Goal: Book appointment/travel/reservation

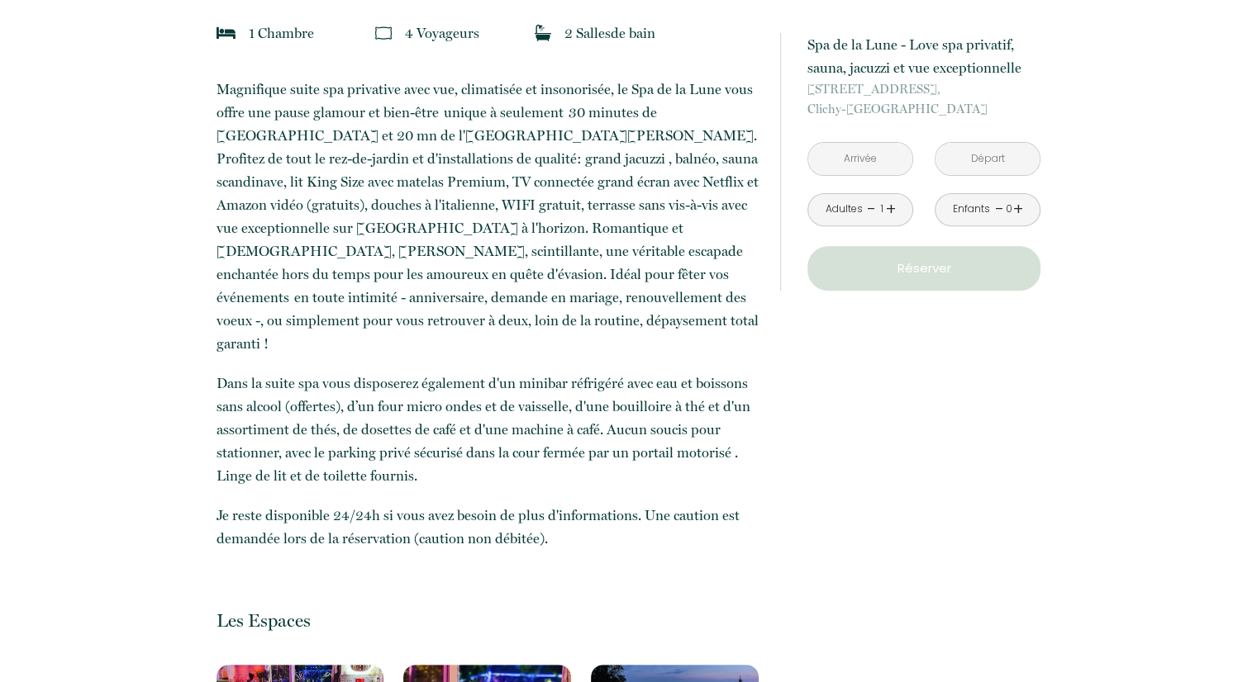
scroll to position [248, 0]
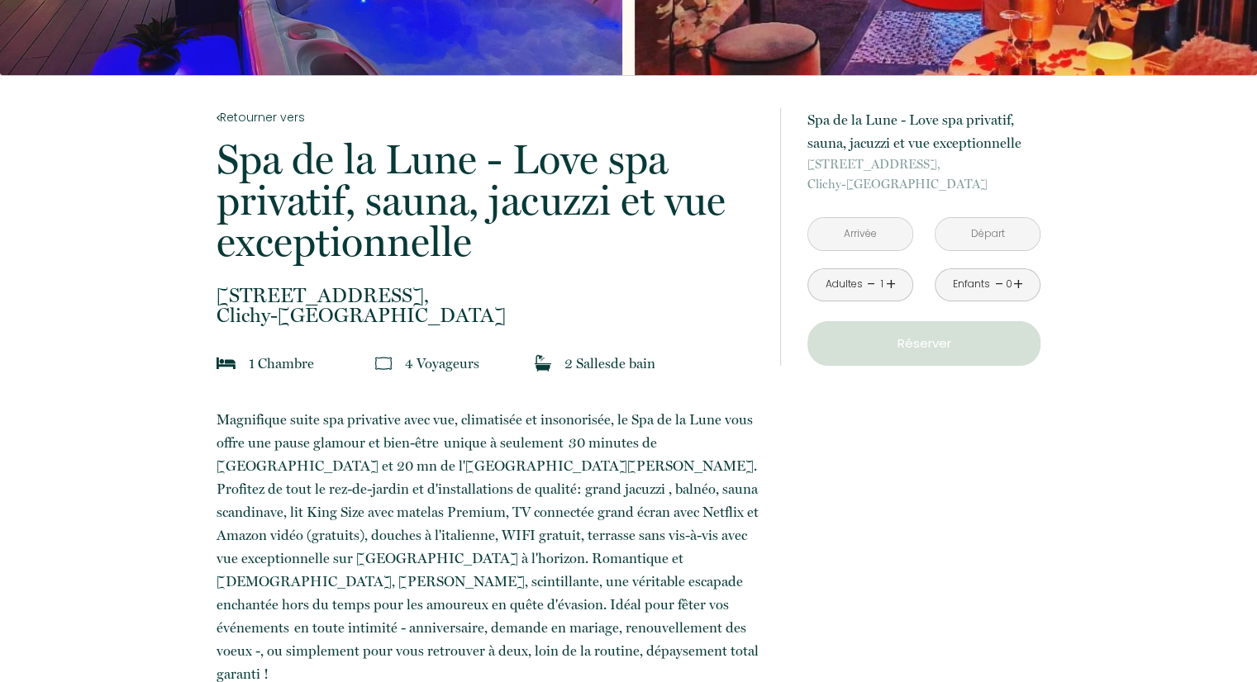
click at [889, 287] on link "+" at bounding box center [891, 285] width 10 height 26
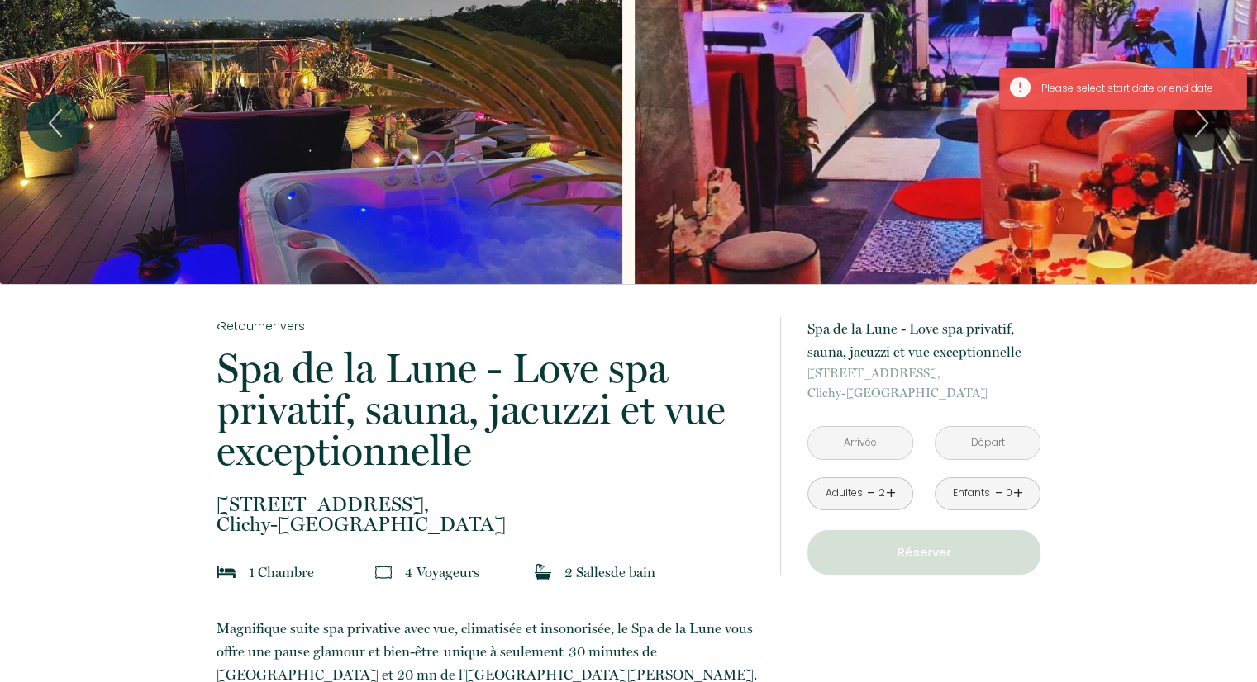
scroll to position [0, 0]
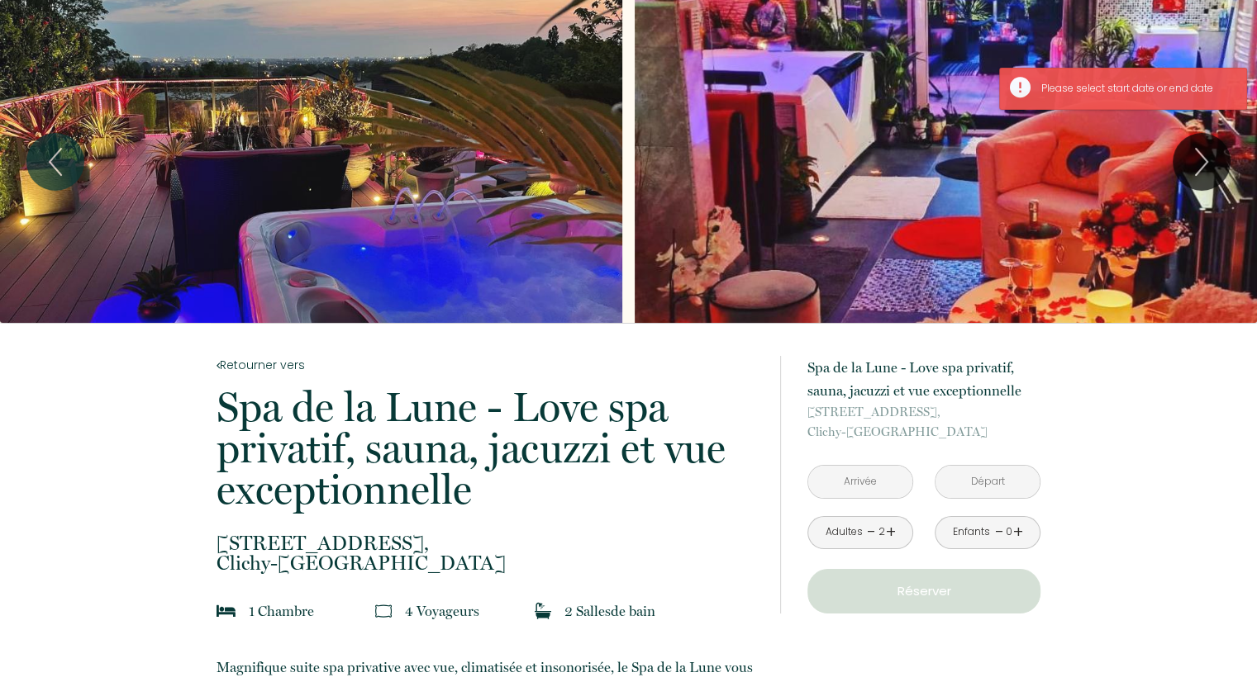
click at [857, 480] on input "text" at bounding box center [860, 482] width 104 height 32
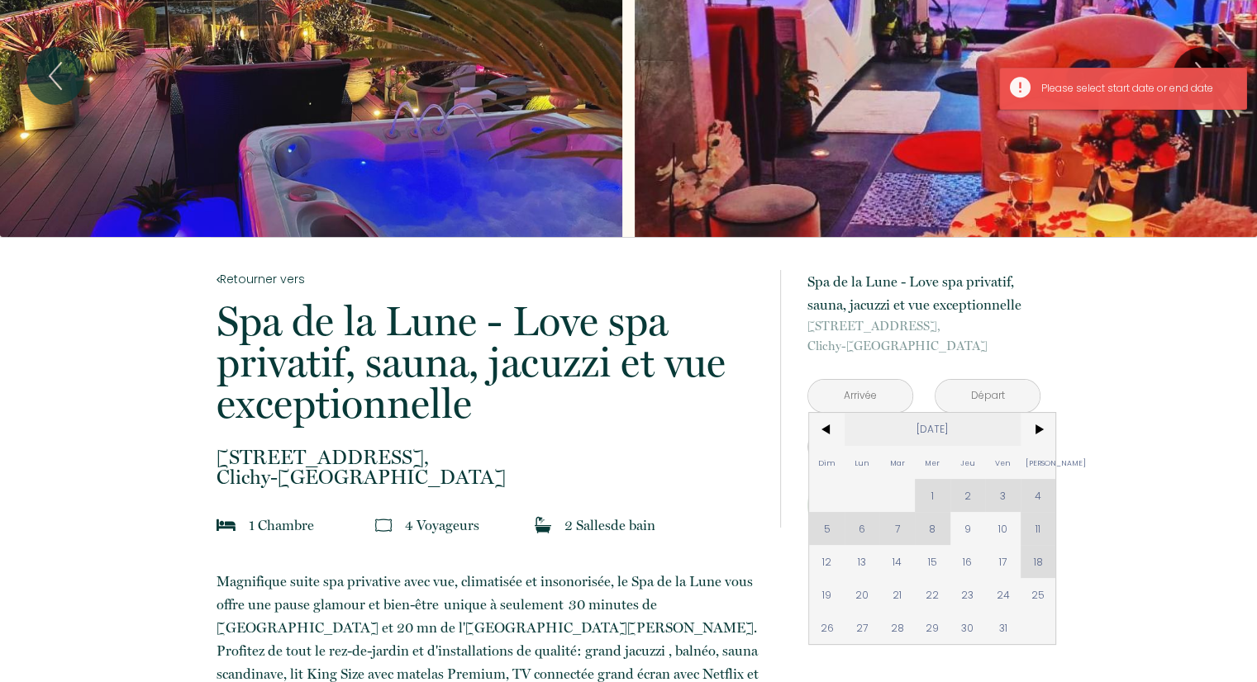
scroll to position [165, 0]
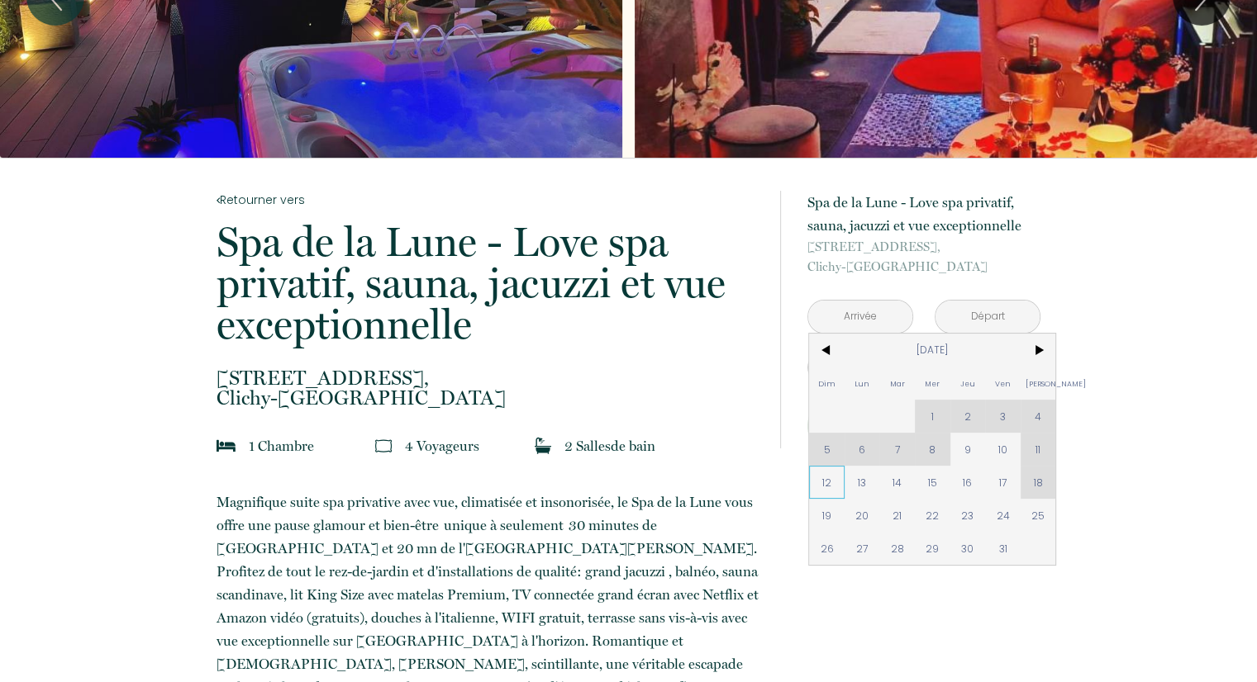
click at [830, 478] on span "12" at bounding box center [827, 482] width 36 height 33
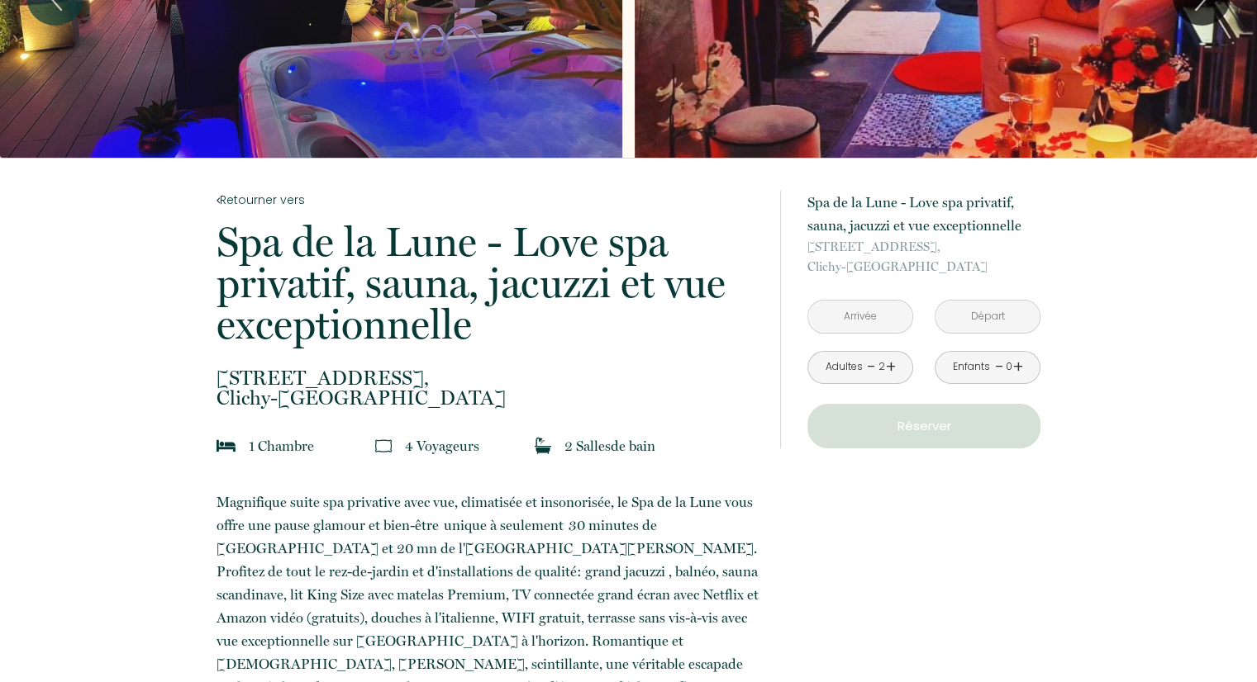
type input "Dim 12 Oct 2025"
type input "Lun 13 Oct 2025"
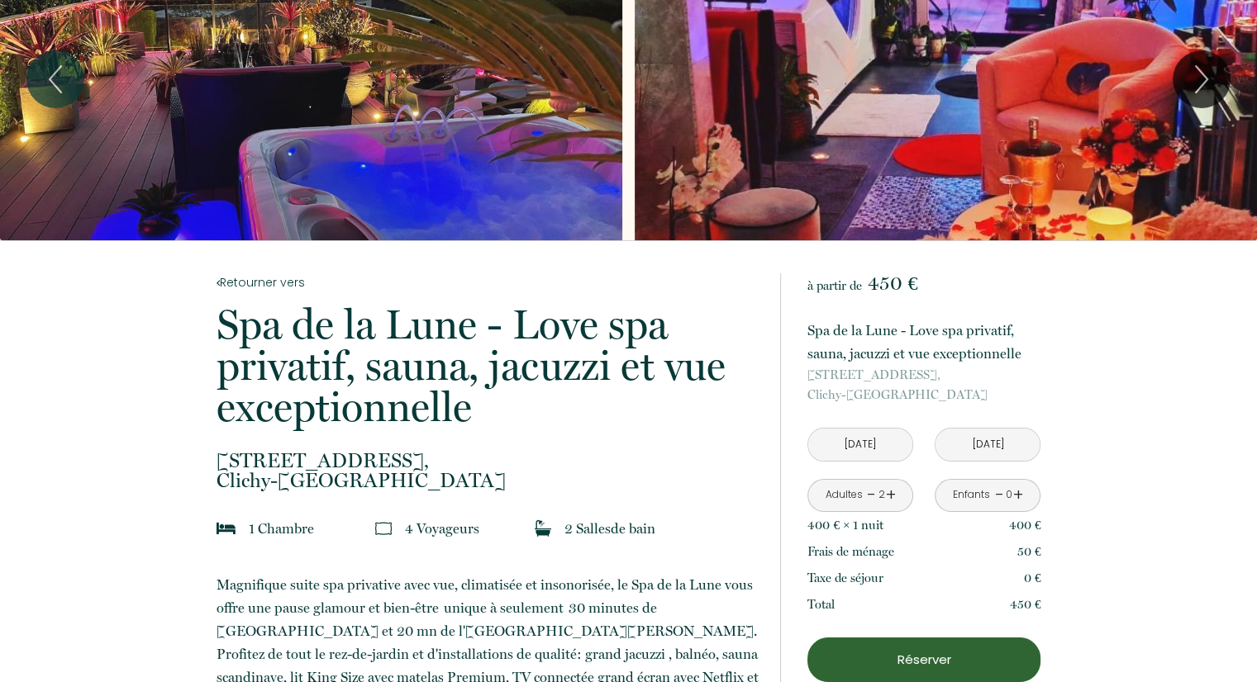
scroll to position [0, 0]
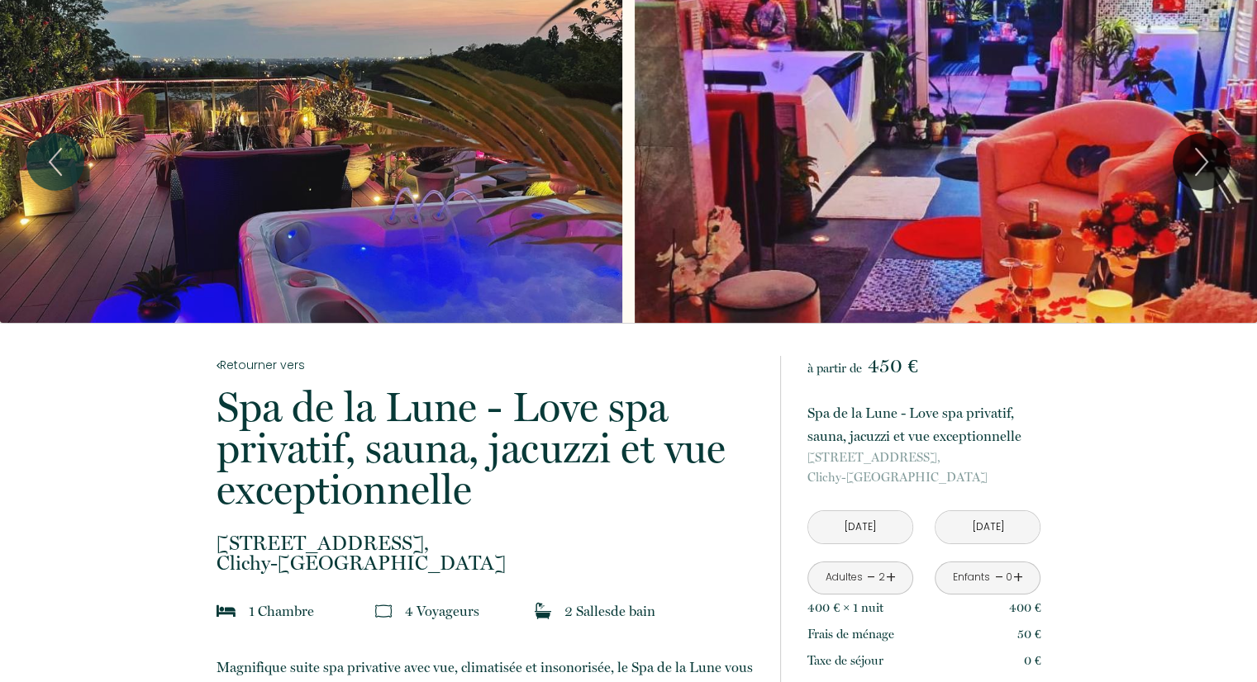
click at [513, 275] on div "Slideshow" at bounding box center [311, 161] width 622 height 323
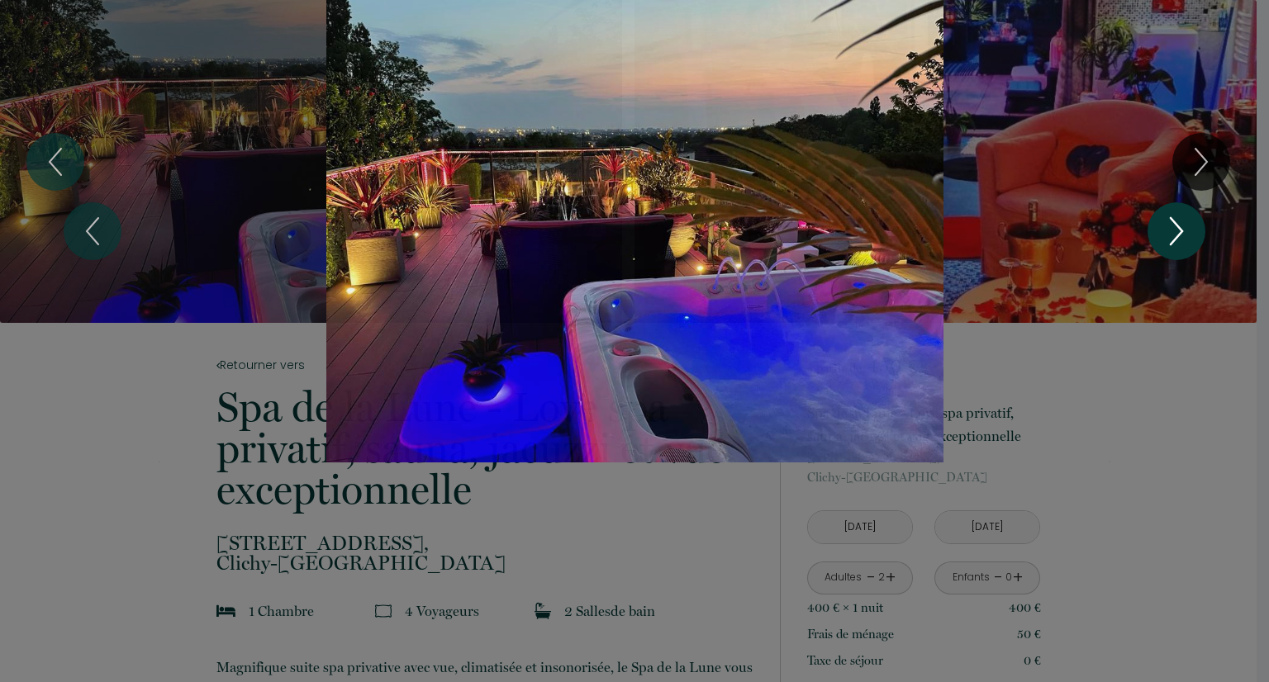
click at [1177, 238] on icon "Next" at bounding box center [1176, 232] width 35 height 50
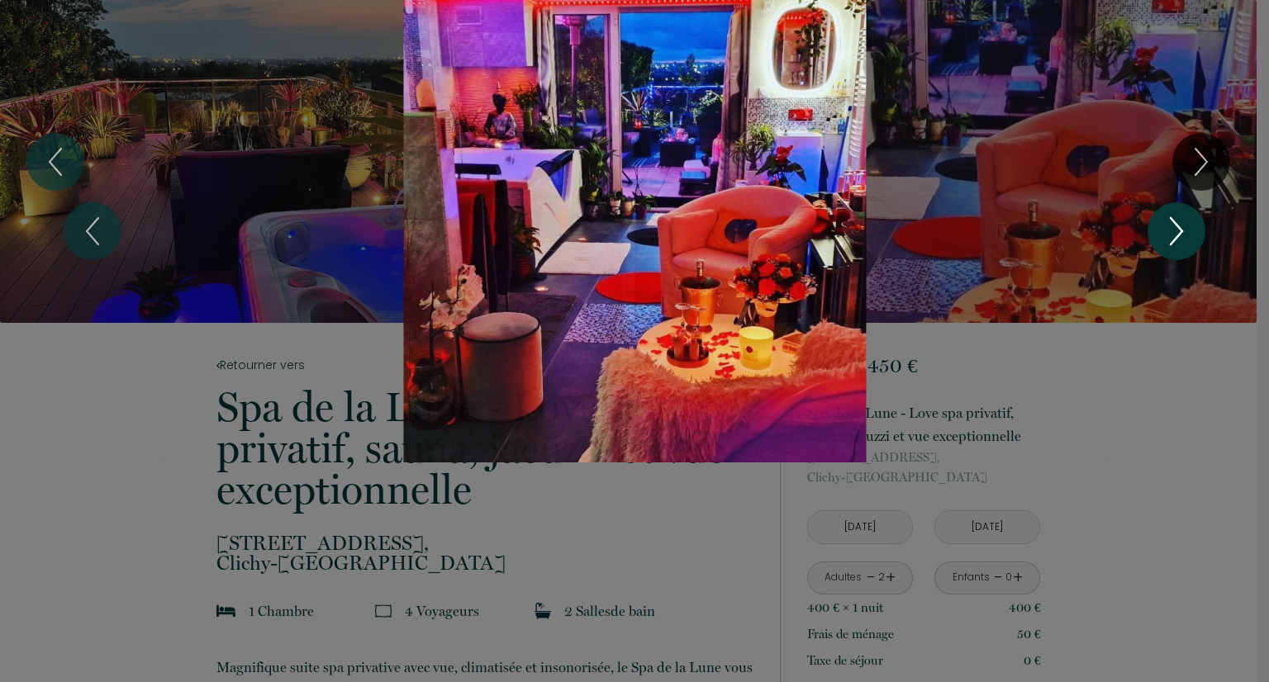
click at [1177, 238] on icon "Next" at bounding box center [1177, 231] width 12 height 26
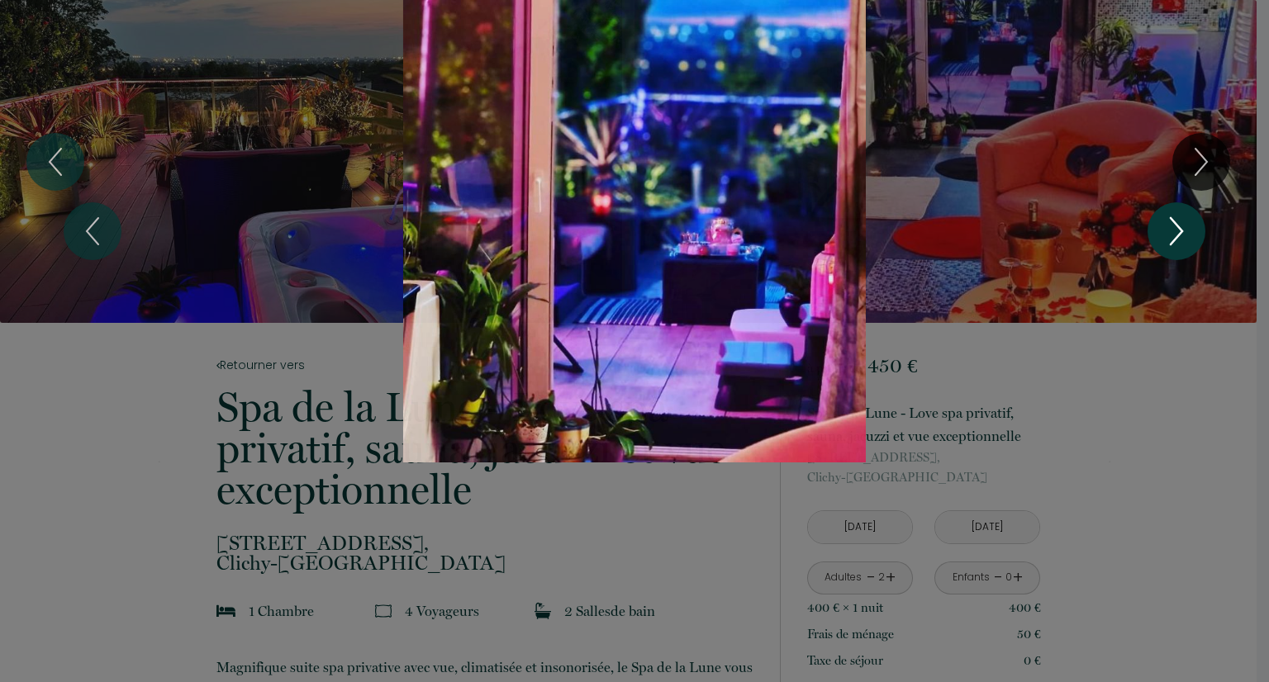
click at [1177, 238] on icon "Next" at bounding box center [1177, 231] width 12 height 26
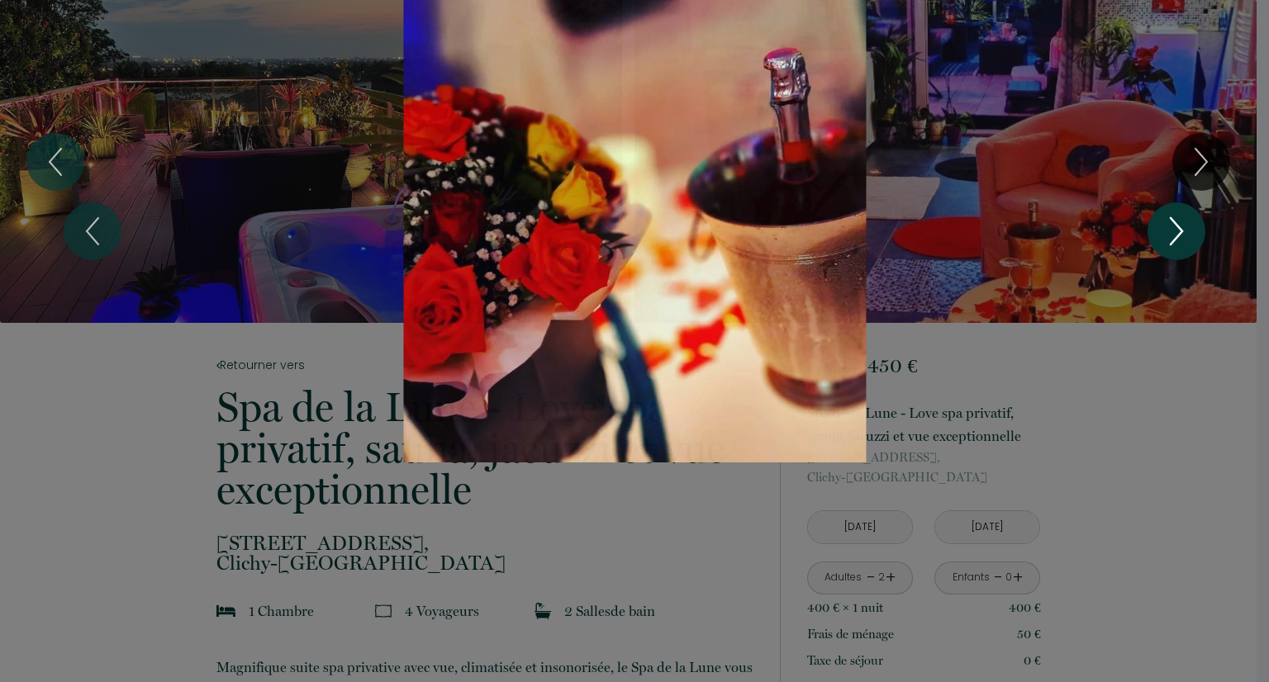
click at [1177, 238] on icon "Next" at bounding box center [1177, 231] width 12 height 26
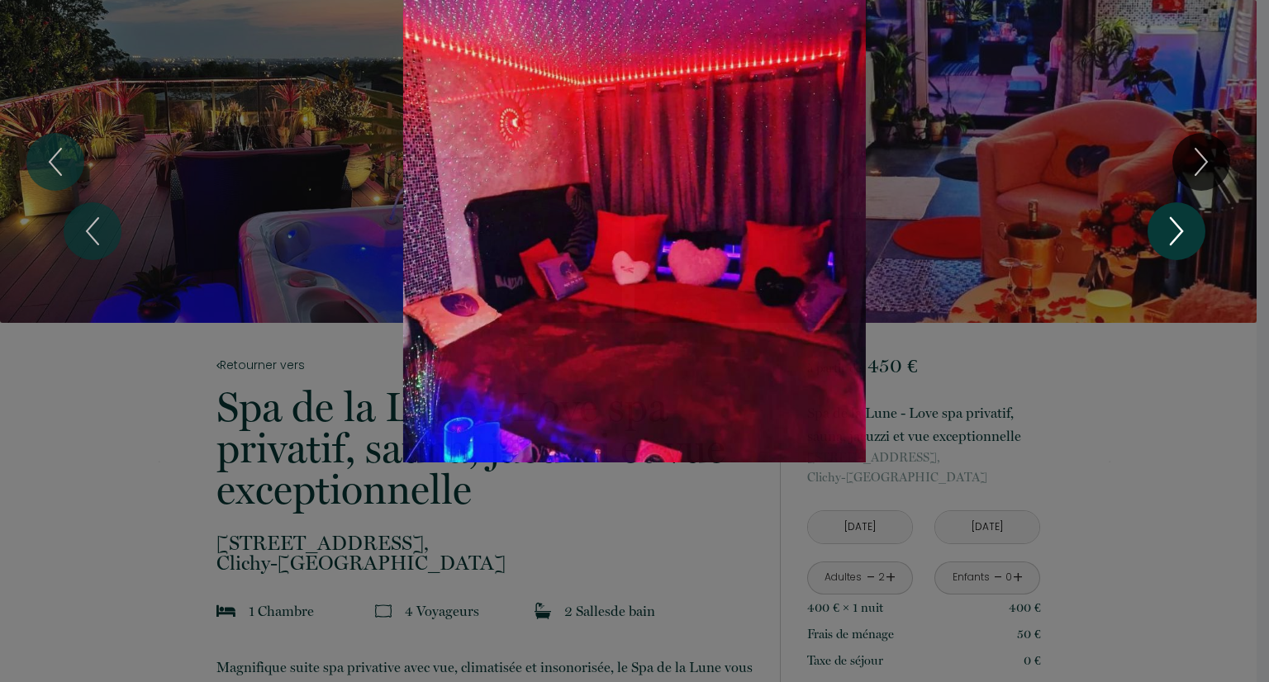
click at [1177, 238] on icon "Next" at bounding box center [1177, 231] width 12 height 26
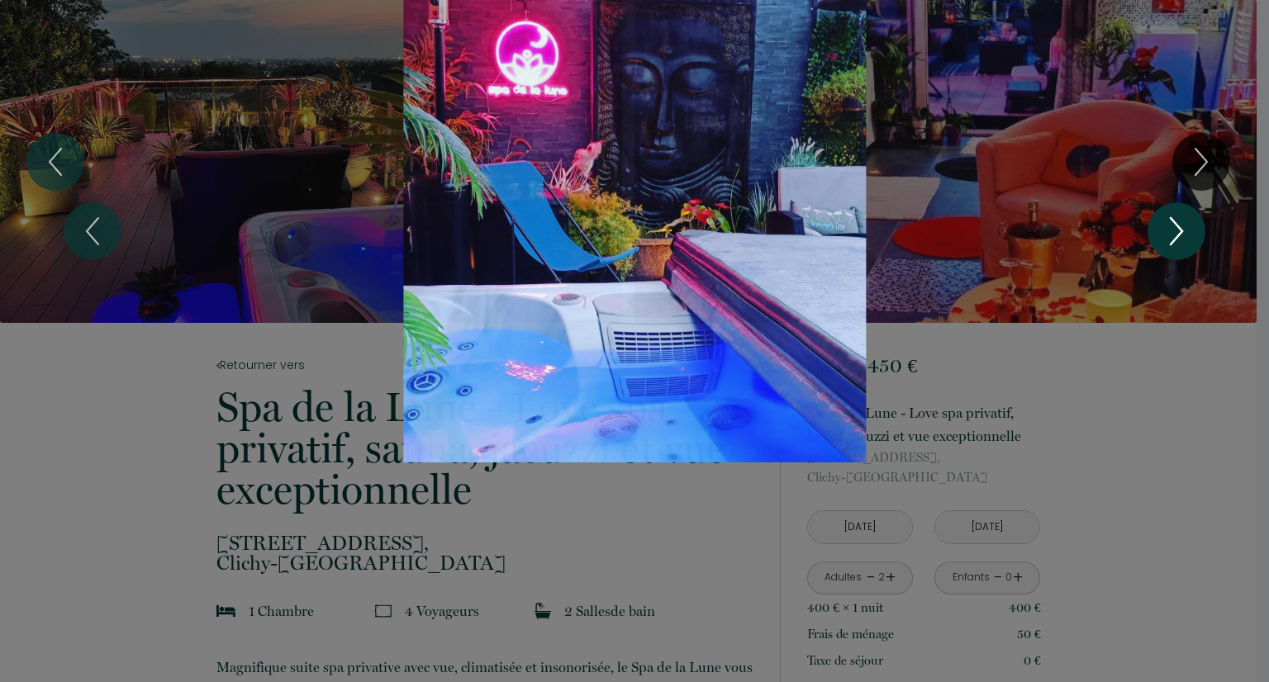
click at [1177, 238] on icon "Next" at bounding box center [1177, 231] width 12 height 26
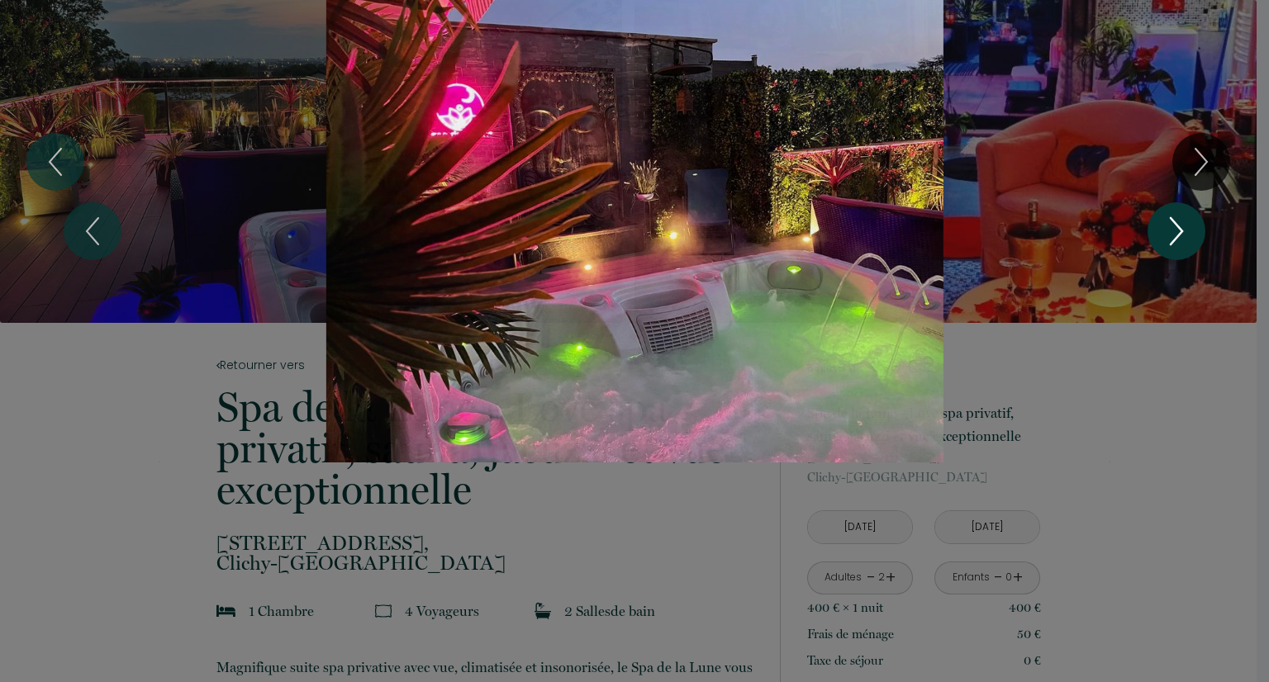
click at [1176, 238] on icon "Next" at bounding box center [1177, 231] width 12 height 26
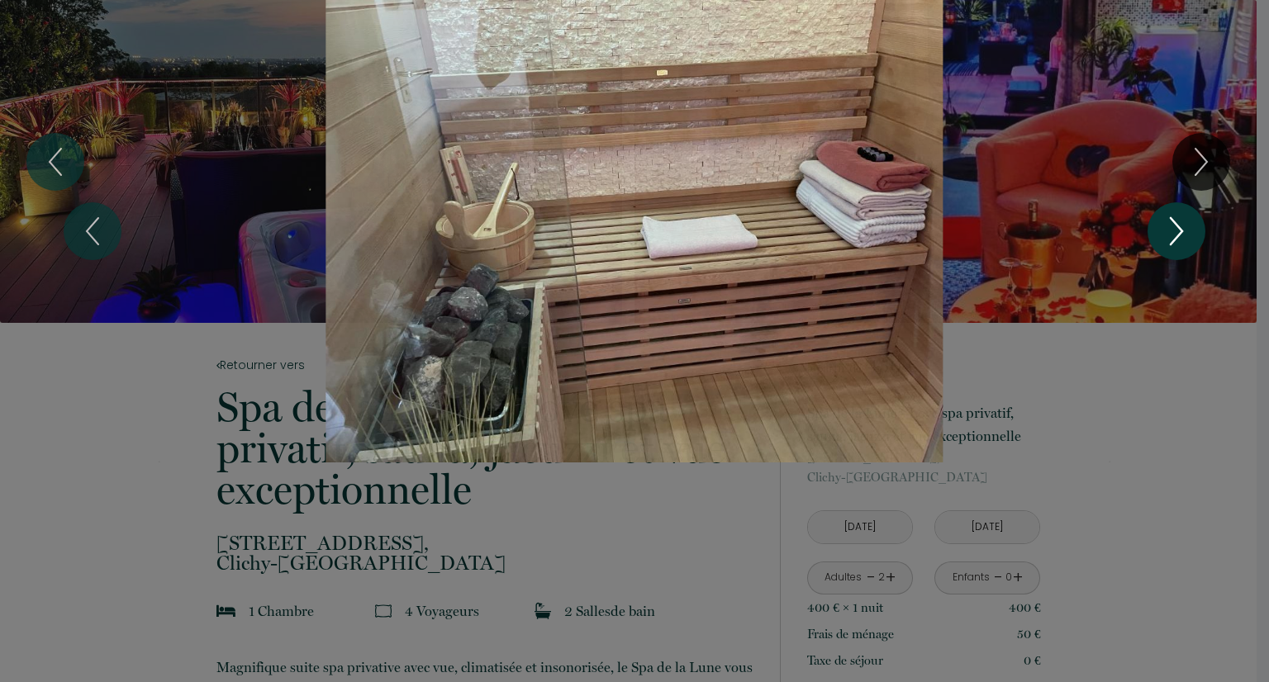
click at [1176, 238] on icon "Next" at bounding box center [1177, 231] width 12 height 26
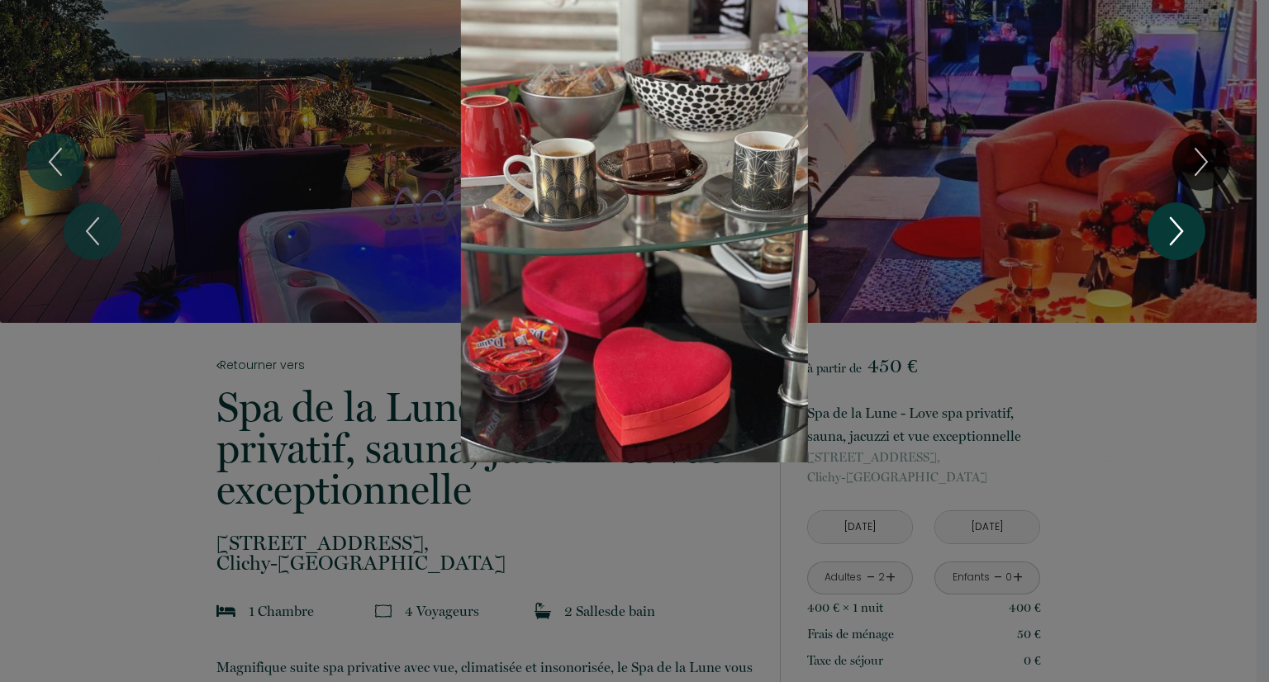
click at [1176, 238] on icon "Next" at bounding box center [1177, 231] width 12 height 26
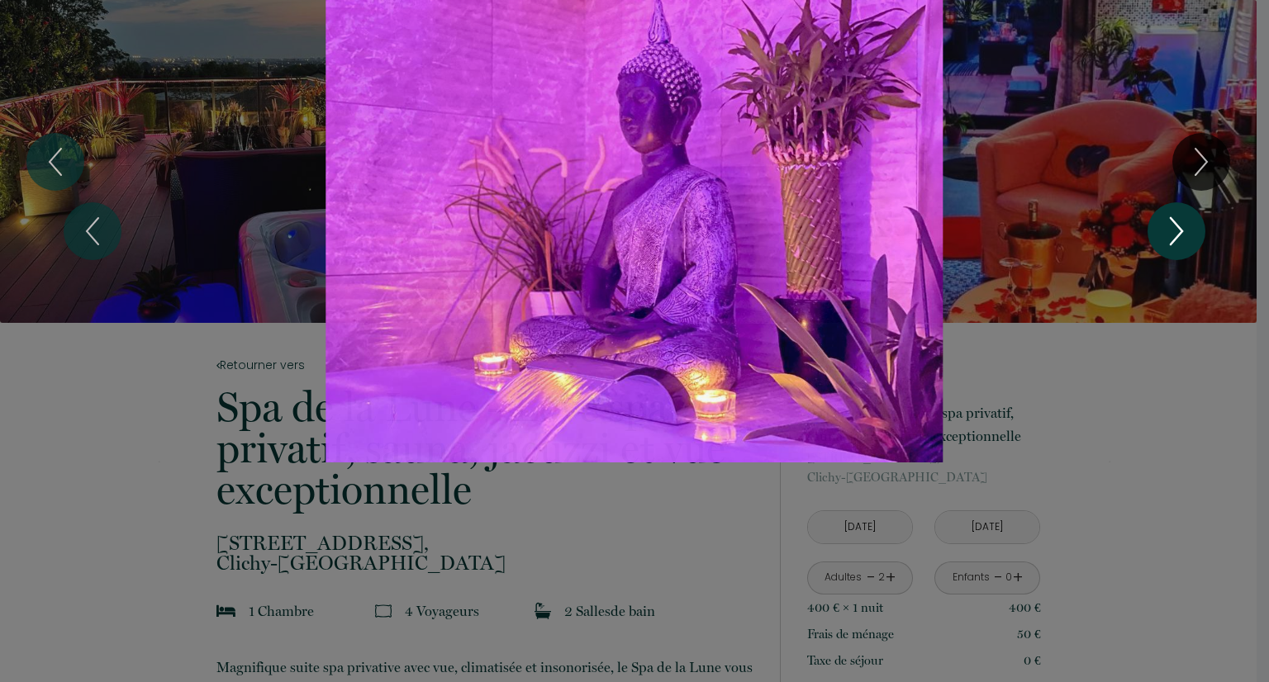
click at [1176, 238] on icon "Next" at bounding box center [1177, 231] width 12 height 26
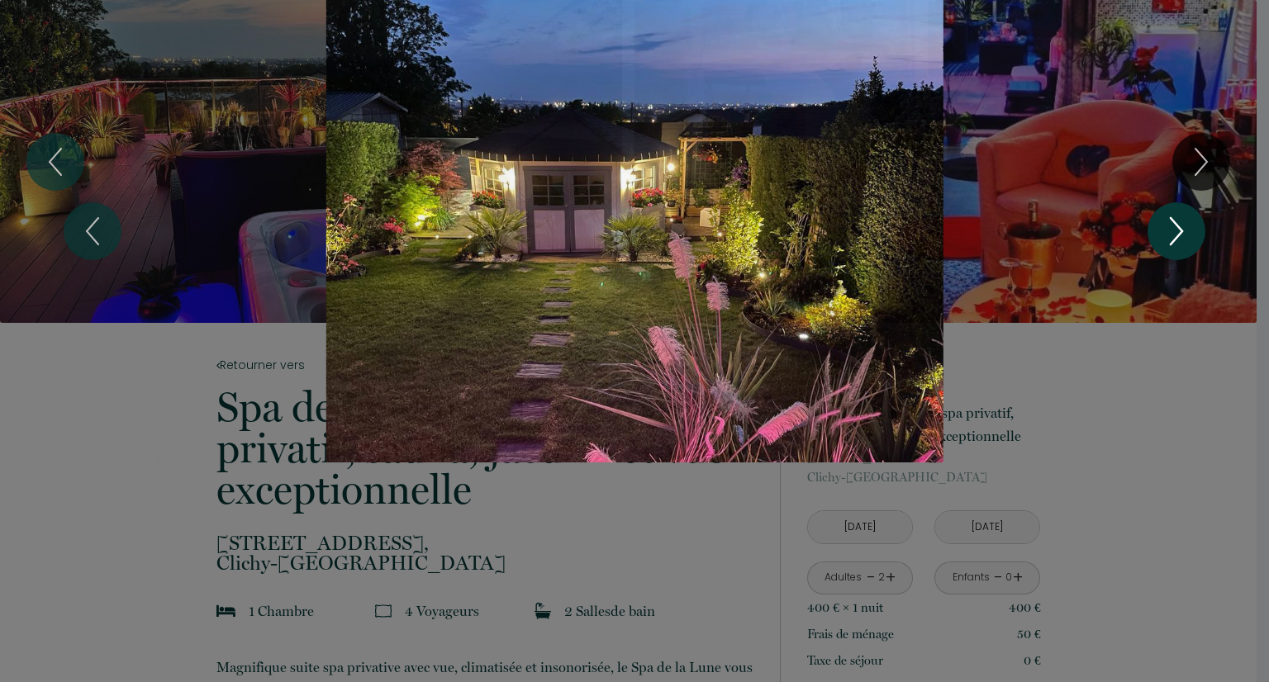
click at [1176, 238] on icon "Next" at bounding box center [1177, 231] width 12 height 26
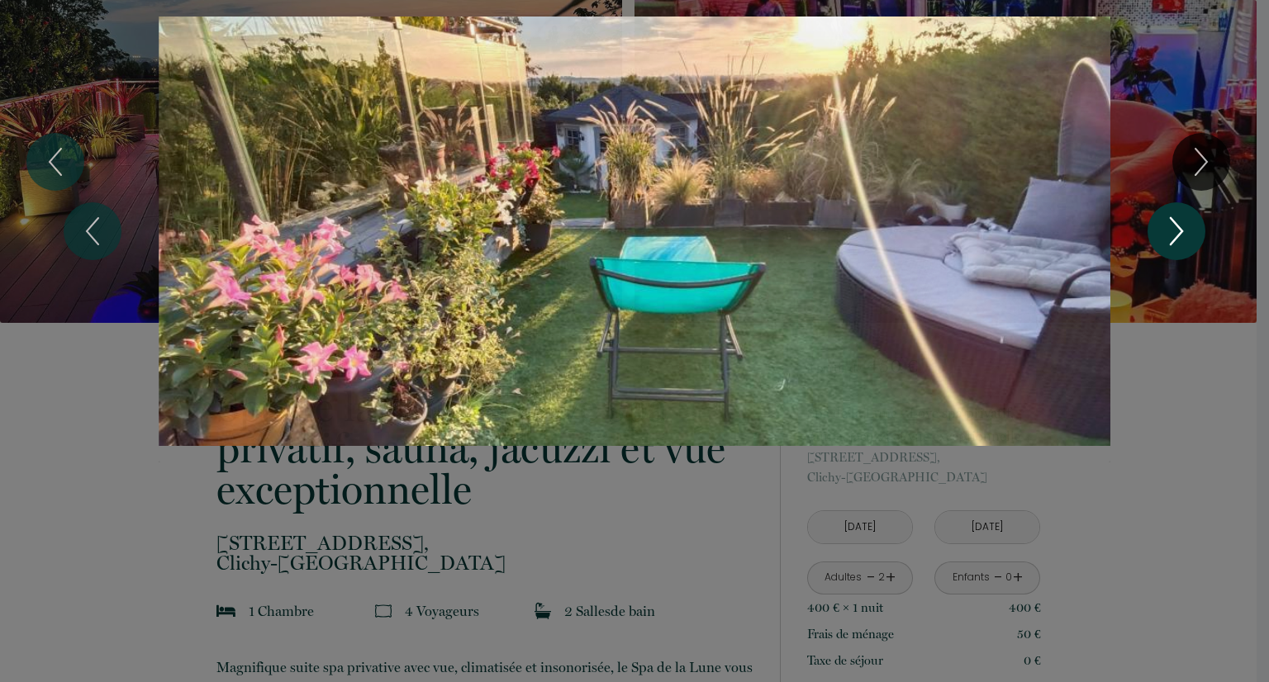
click at [1176, 238] on icon "Next" at bounding box center [1177, 231] width 12 height 26
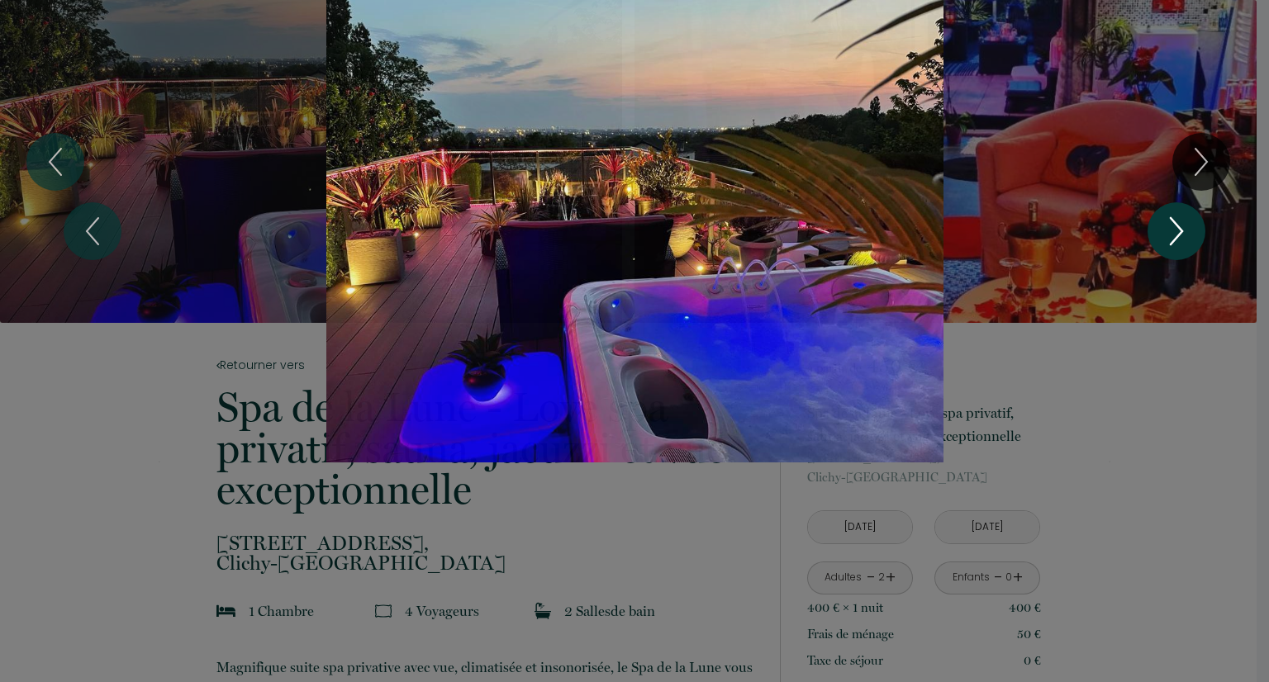
click at [1176, 238] on icon "Next" at bounding box center [1177, 231] width 12 height 26
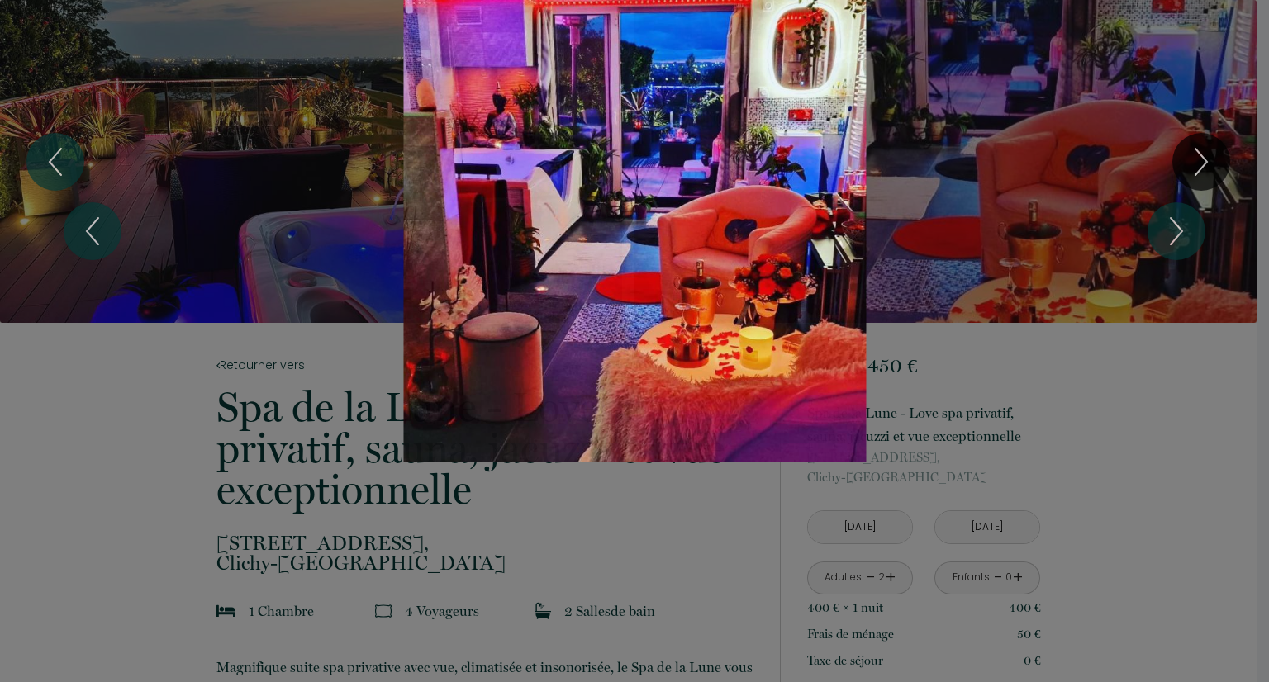
click at [1151, 430] on div "1 2 3 4 5 6 7 8 9 10 11 12" at bounding box center [634, 231] width 1269 height 463
